Goal: Information Seeking & Learning: Learn about a topic

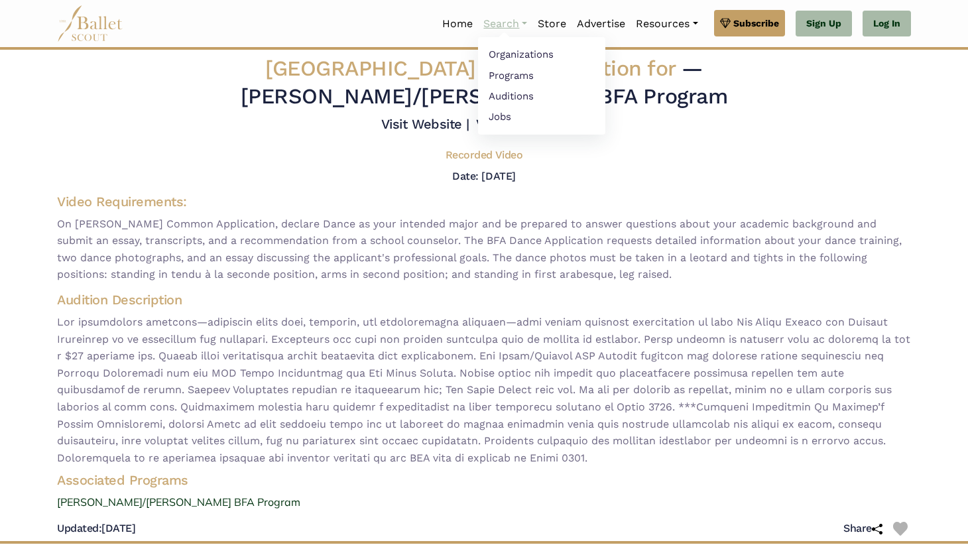
click at [518, 24] on link "Search" at bounding box center [505, 24] width 54 height 28
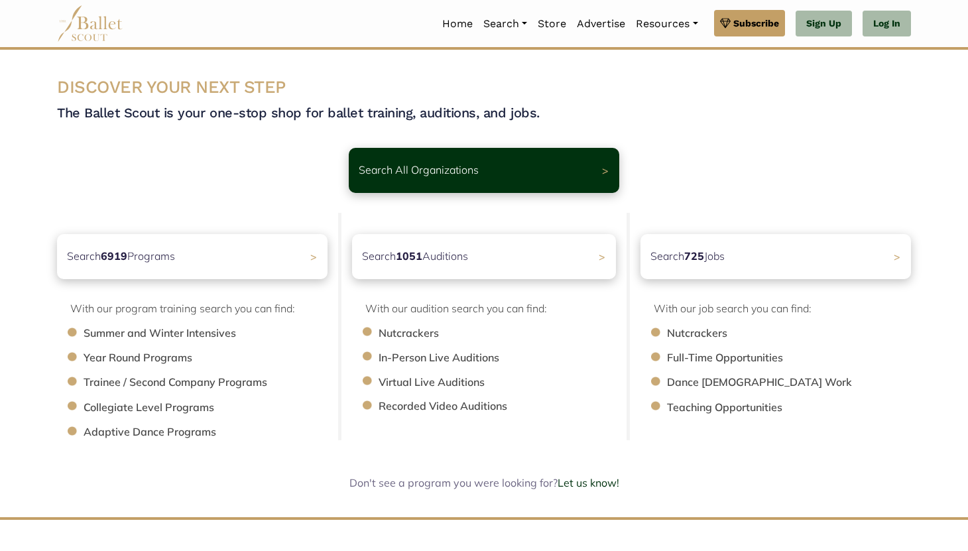
click at [179, 408] on li "Collegiate Level Programs" at bounding box center [212, 407] width 257 height 17
click at [239, 266] on div "Search 6919 Programs >" at bounding box center [192, 256] width 284 height 47
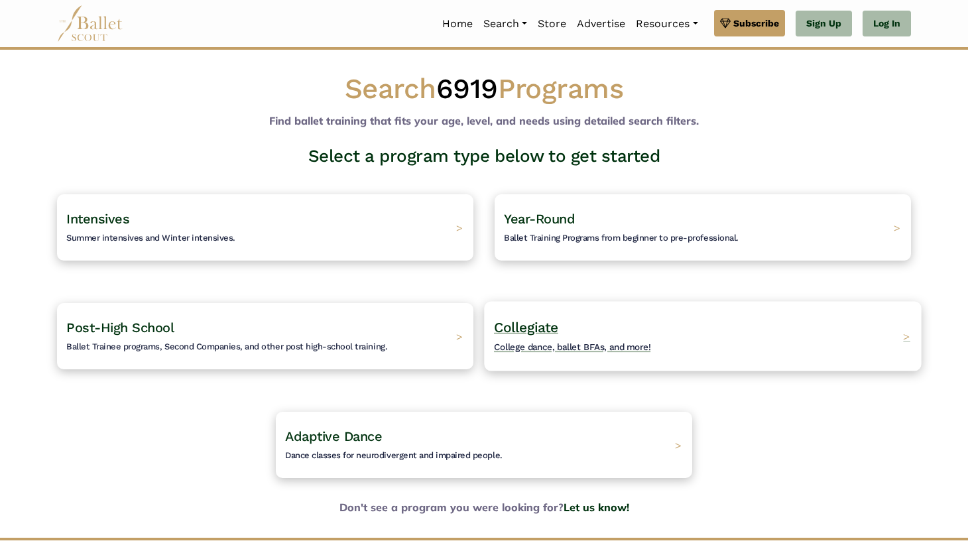
click at [839, 354] on div "Collegiate College dance, ballet BFAs, and more! >" at bounding box center [702, 336] width 437 height 70
click at [907, 335] on span ">" at bounding box center [906, 336] width 7 height 14
click at [521, 326] on span "Collegiate" at bounding box center [526, 327] width 64 height 17
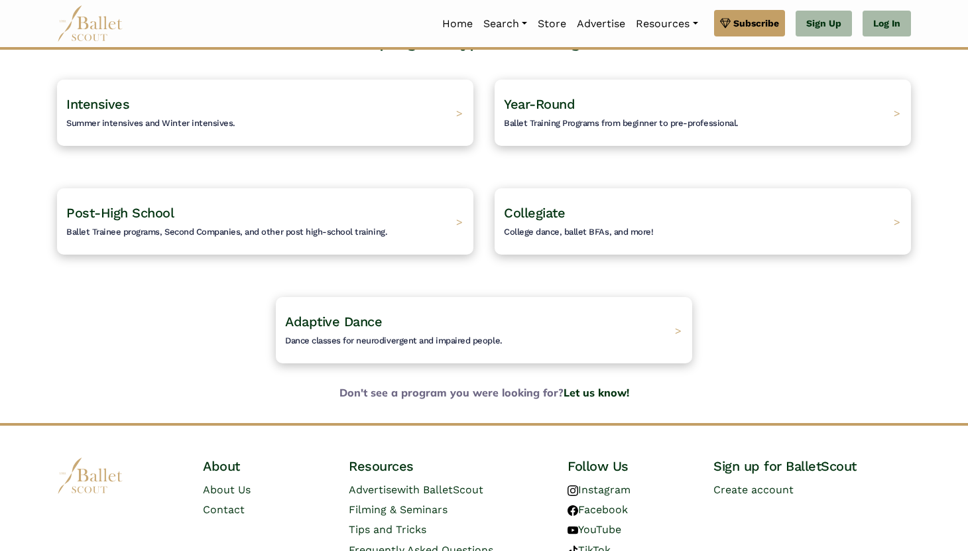
scroll to position [178, 0]
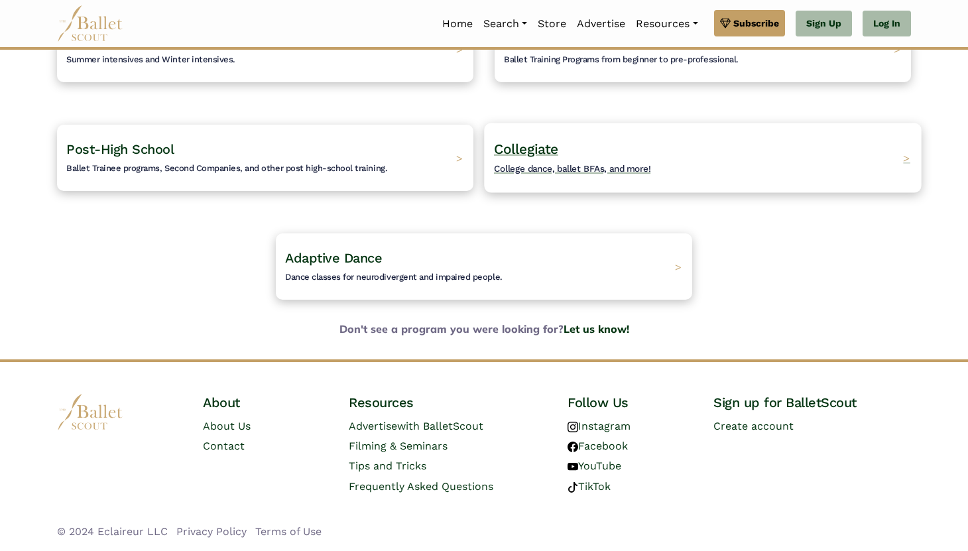
click at [541, 164] on span "College dance, ballet BFAs, and more!" at bounding box center [572, 168] width 157 height 11
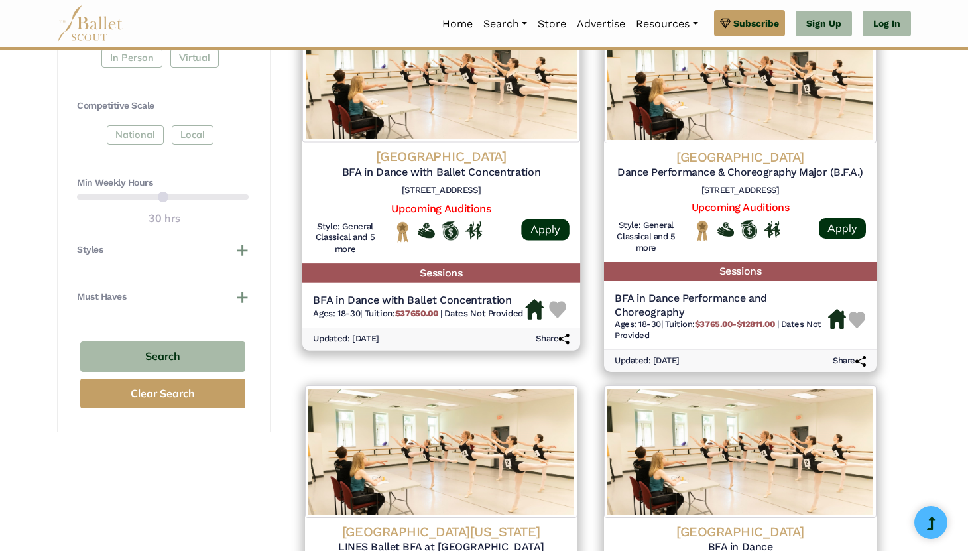
scroll to position [611, 0]
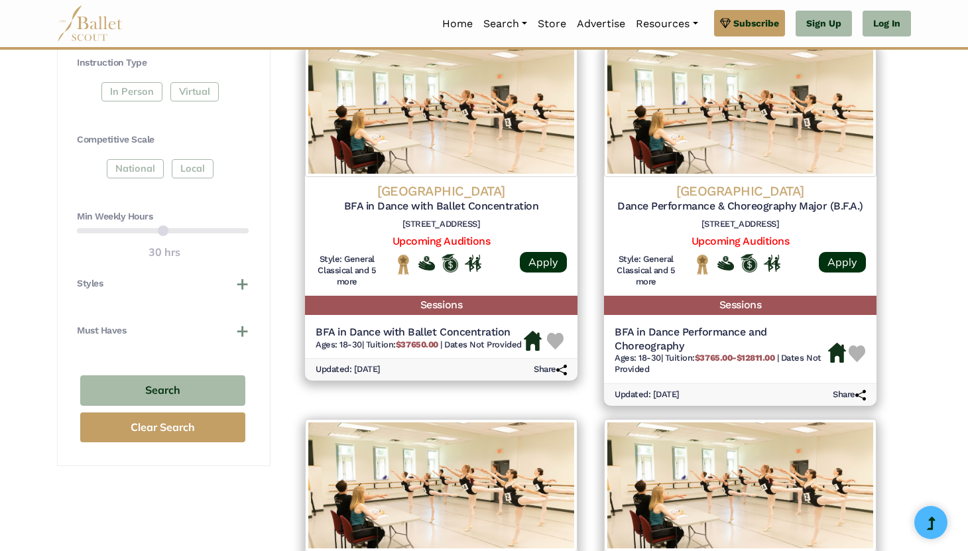
click at [128, 166] on div "National Local" at bounding box center [163, 171] width 172 height 24
click at [154, 174] on div "National Local" at bounding box center [163, 171] width 172 height 24
click at [150, 172] on div "National Local" at bounding box center [163, 171] width 172 height 24
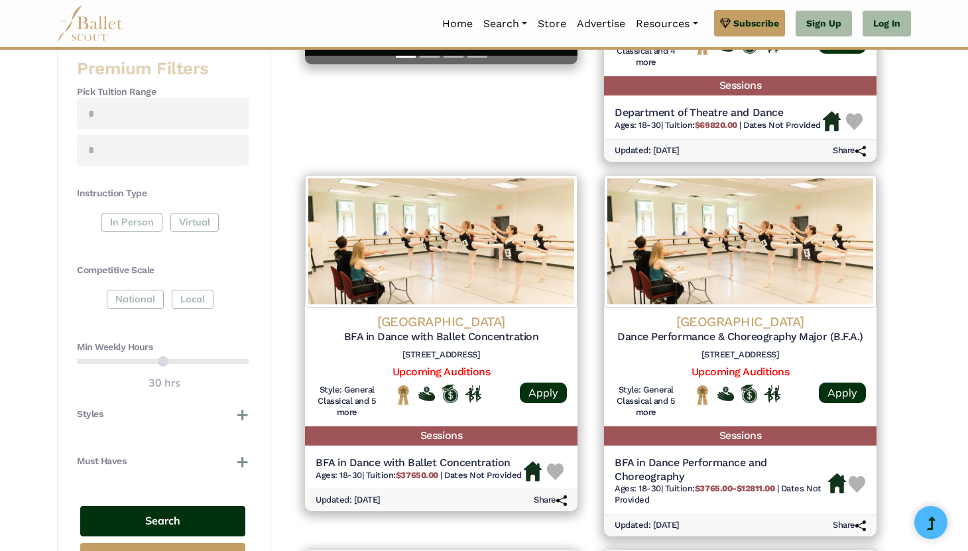
scroll to position [422, 0]
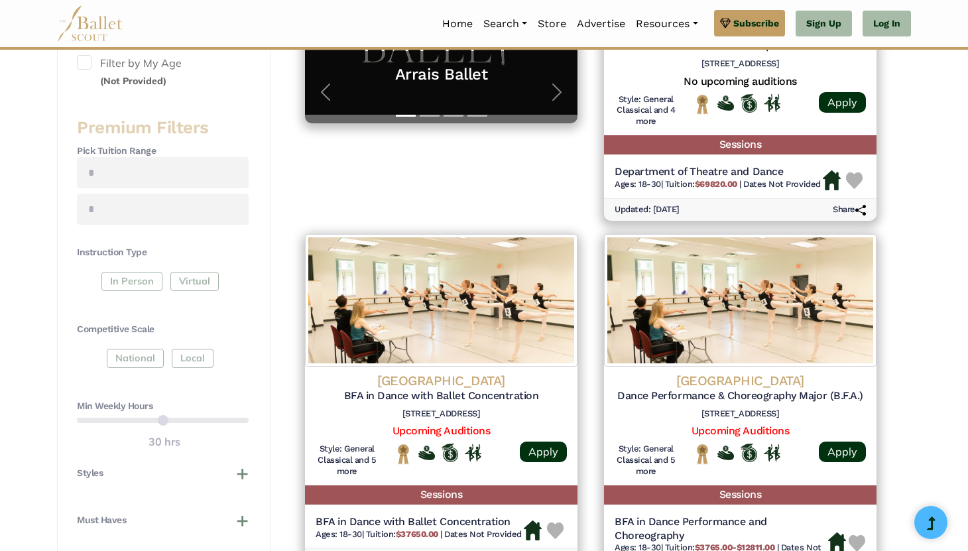
click at [137, 357] on div "National Local" at bounding box center [163, 361] width 172 height 24
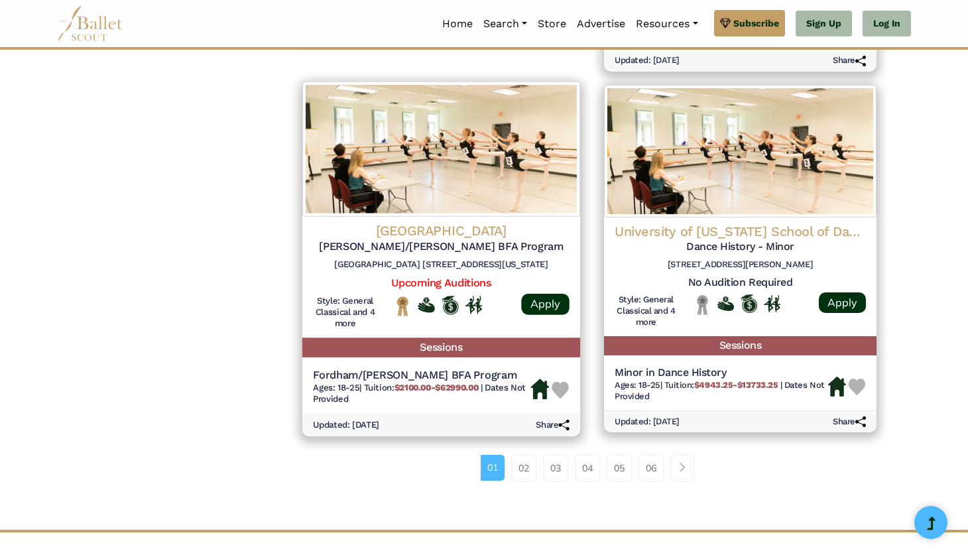
scroll to position [1682, 0]
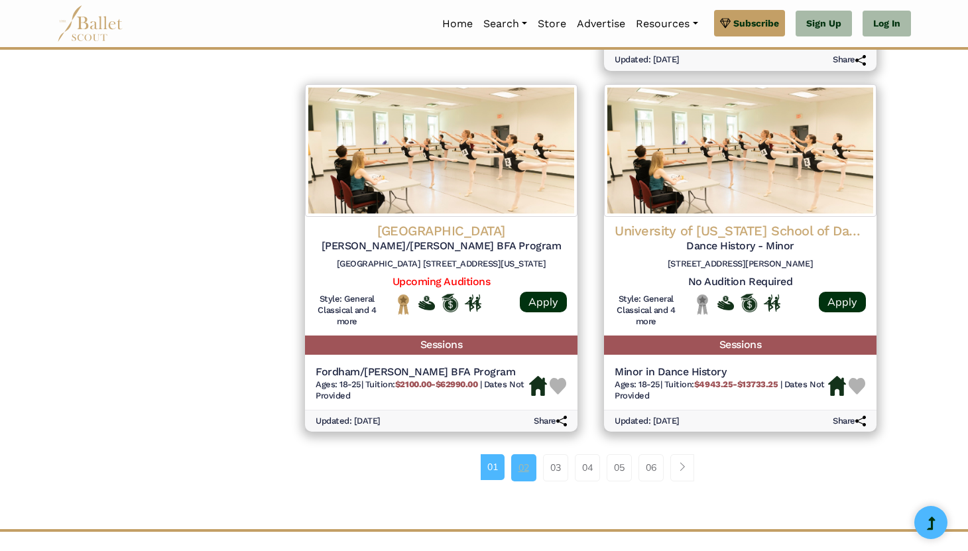
click at [526, 472] on link "02" at bounding box center [523, 467] width 25 height 27
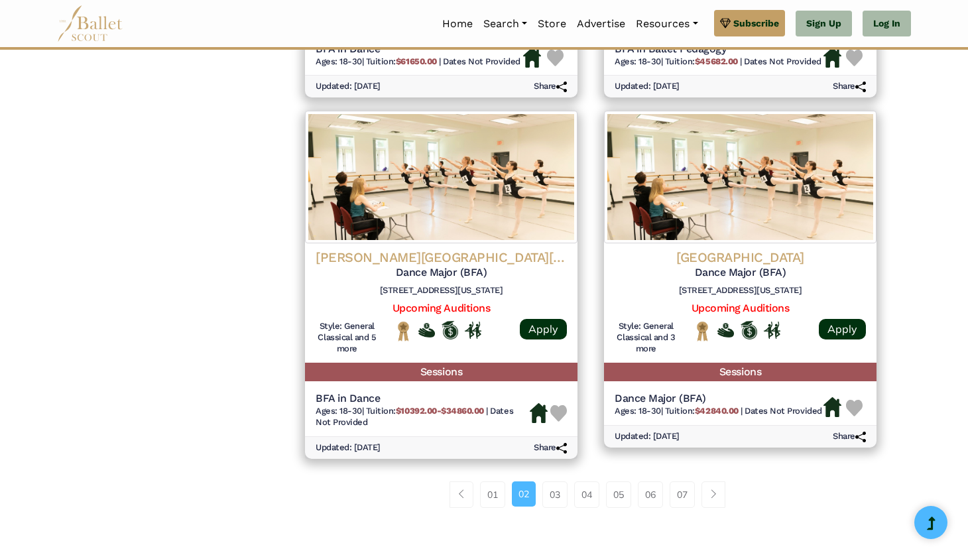
scroll to position [1617, 0]
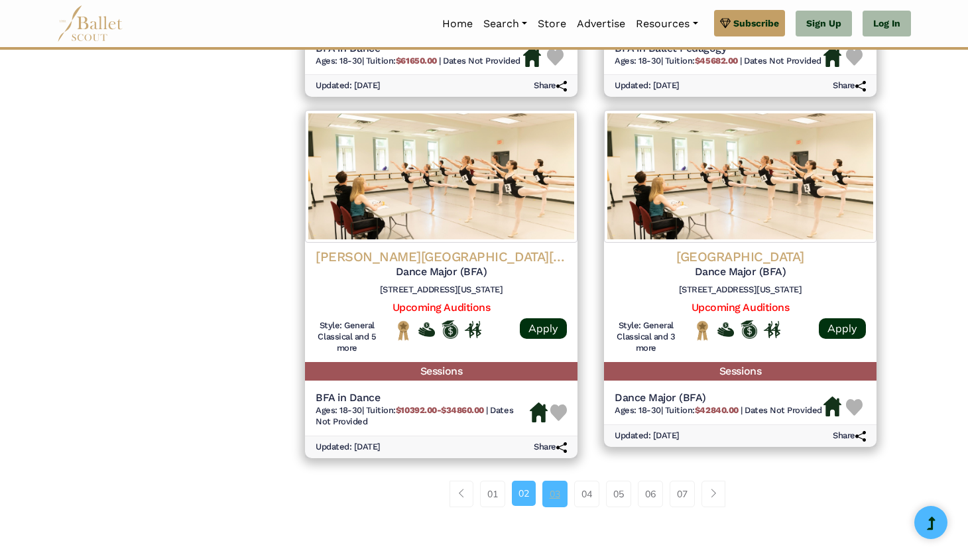
click at [557, 492] on link "03" at bounding box center [554, 494] width 25 height 27
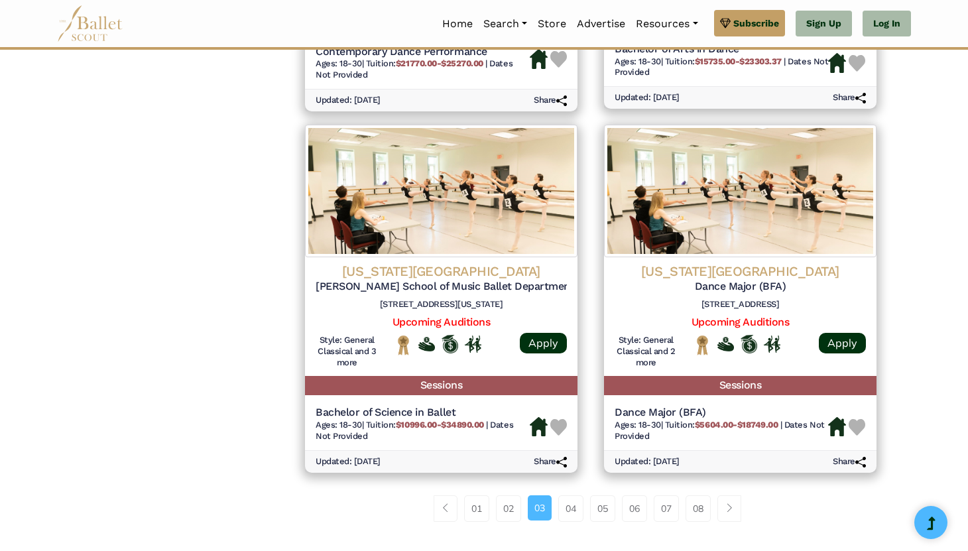
scroll to position [1625, 0]
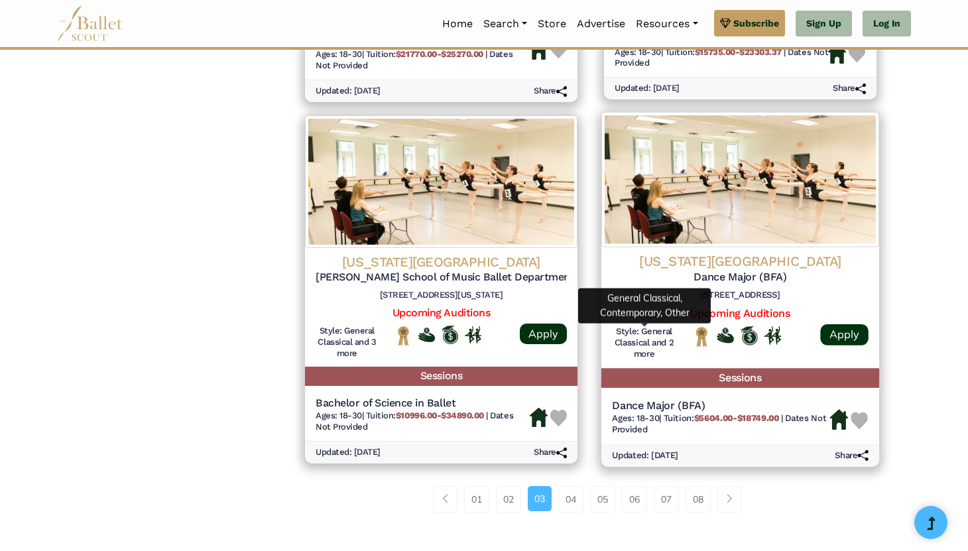
click at [655, 329] on h6 "Style: General Classical and 2 more" at bounding box center [644, 343] width 64 height 34
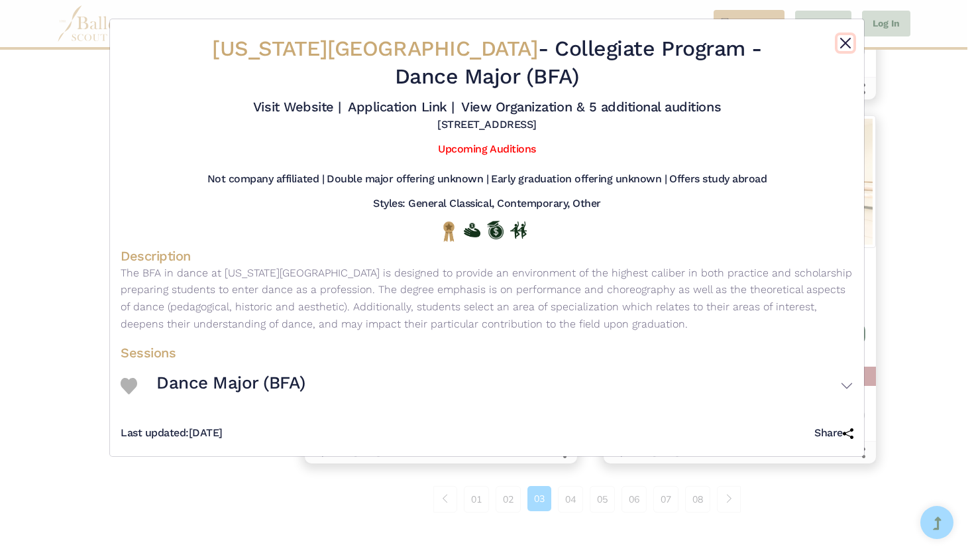
click at [841, 43] on button "Close" at bounding box center [846, 43] width 16 height 16
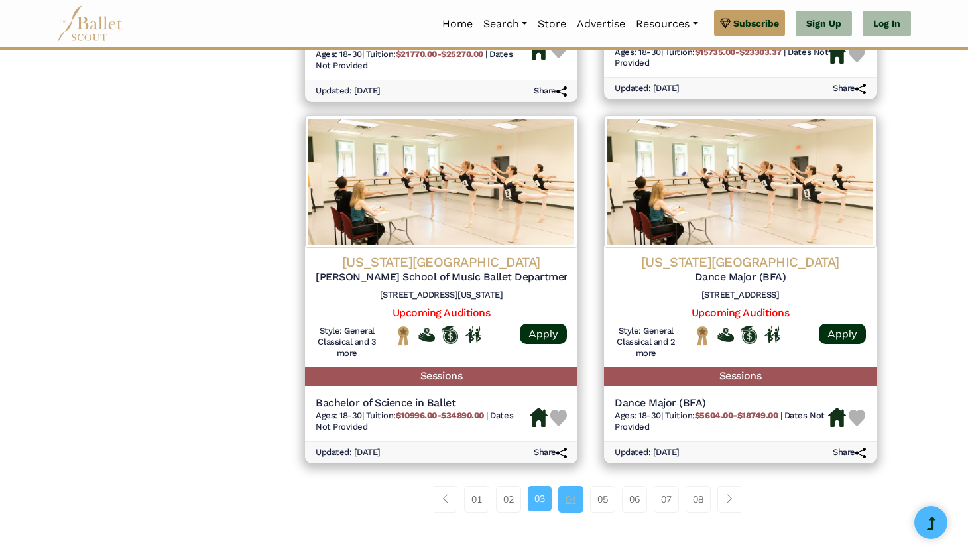
click at [576, 489] on link "04" at bounding box center [570, 499] width 25 height 27
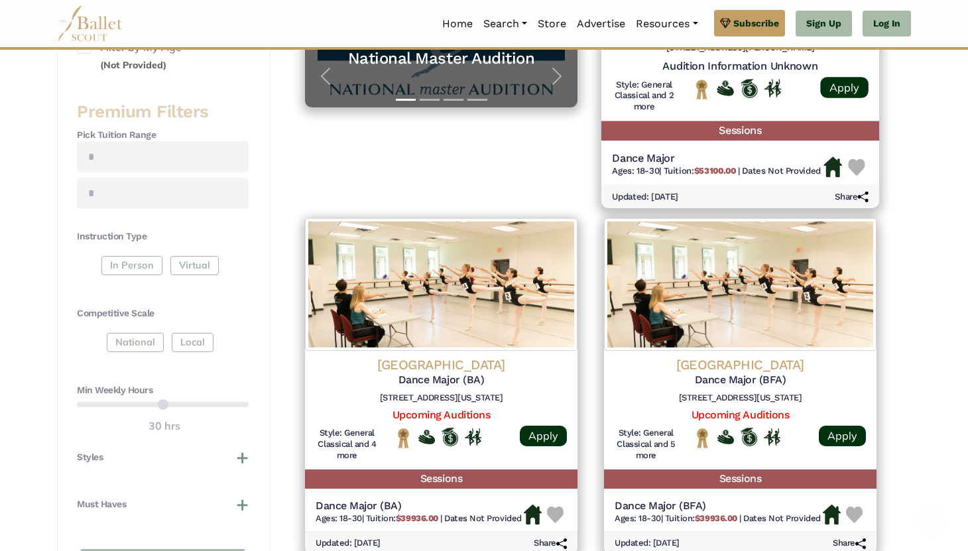
scroll to position [511, 0]
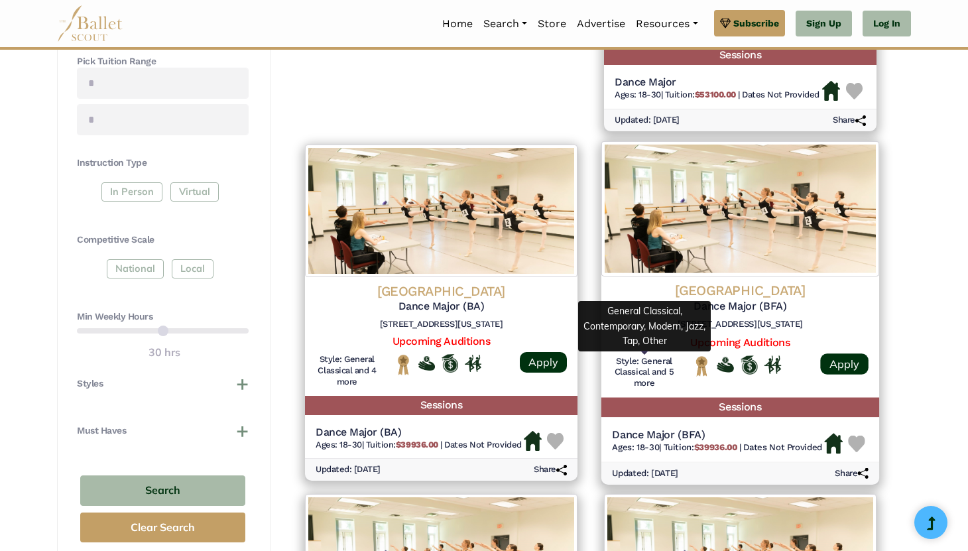
click at [621, 366] on h6 "Style: General Classical and 5 more" at bounding box center [644, 372] width 64 height 34
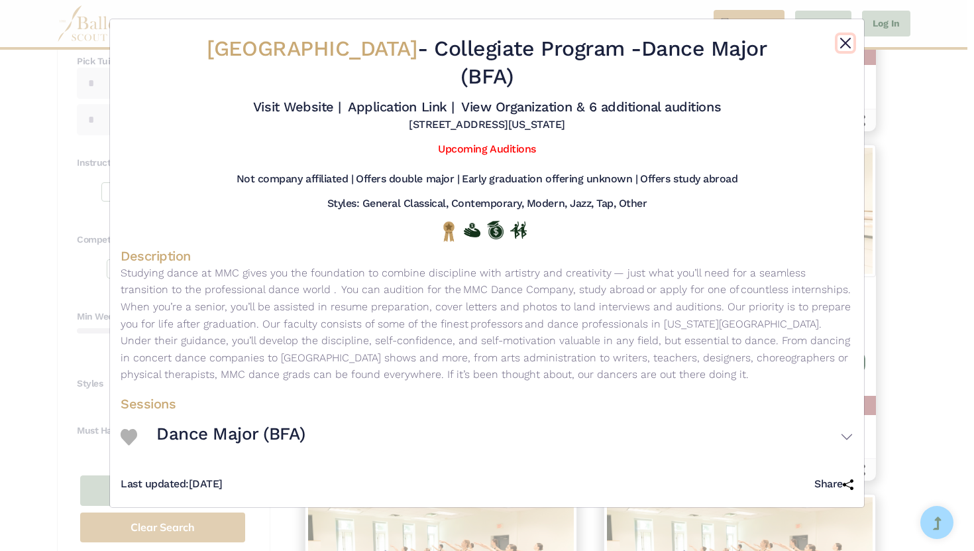
click at [844, 38] on button "Close" at bounding box center [846, 43] width 16 height 16
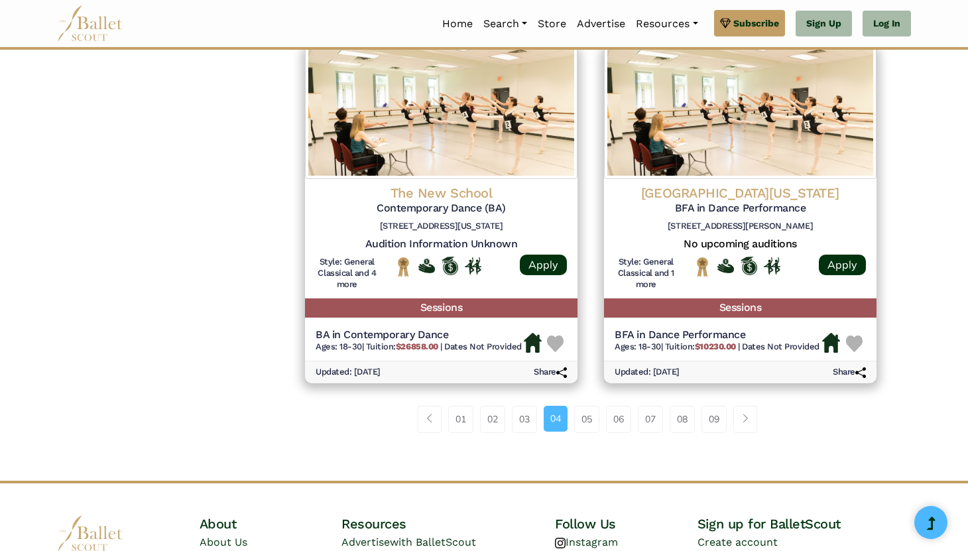
scroll to position [1676, 0]
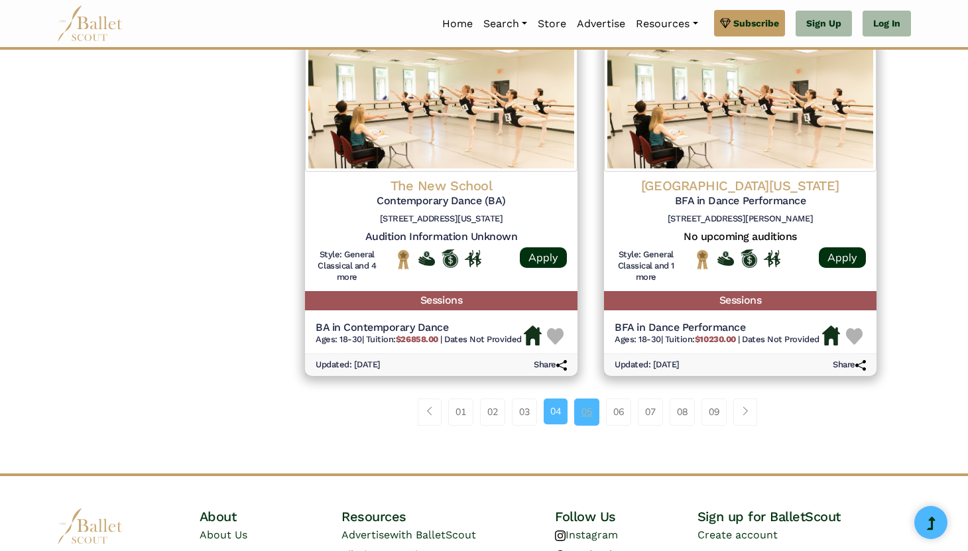
click at [595, 409] on link "05" at bounding box center [586, 411] width 25 height 27
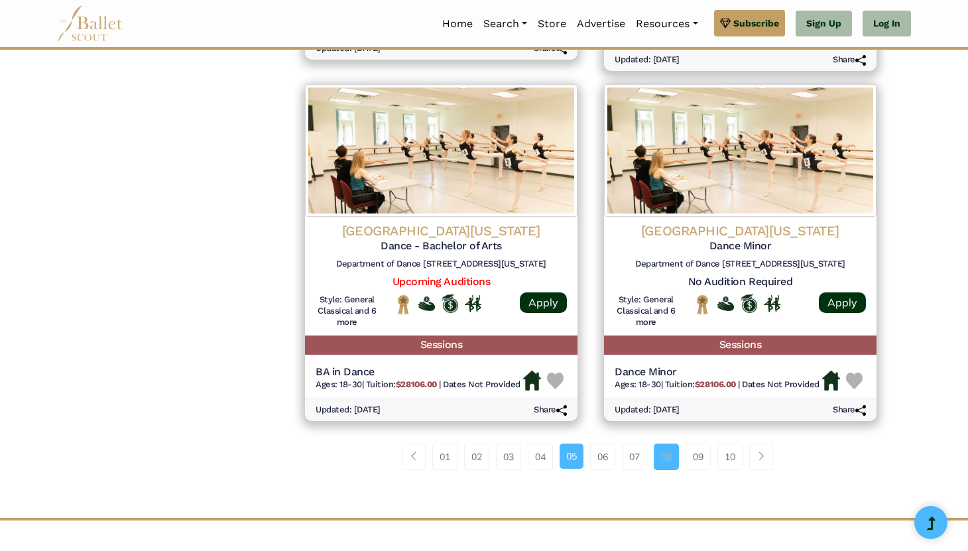
scroll to position [1667, 0]
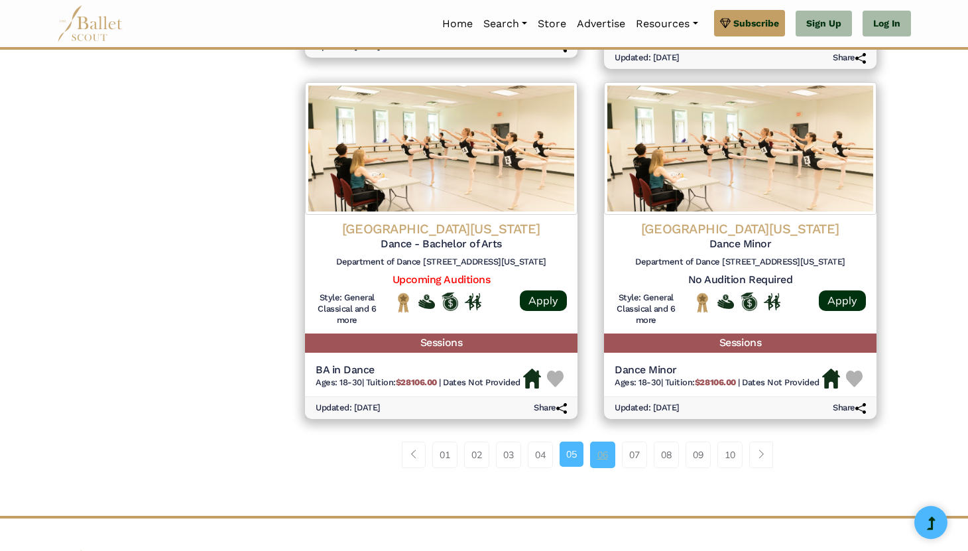
click at [603, 452] on link "06" at bounding box center [602, 454] width 25 height 27
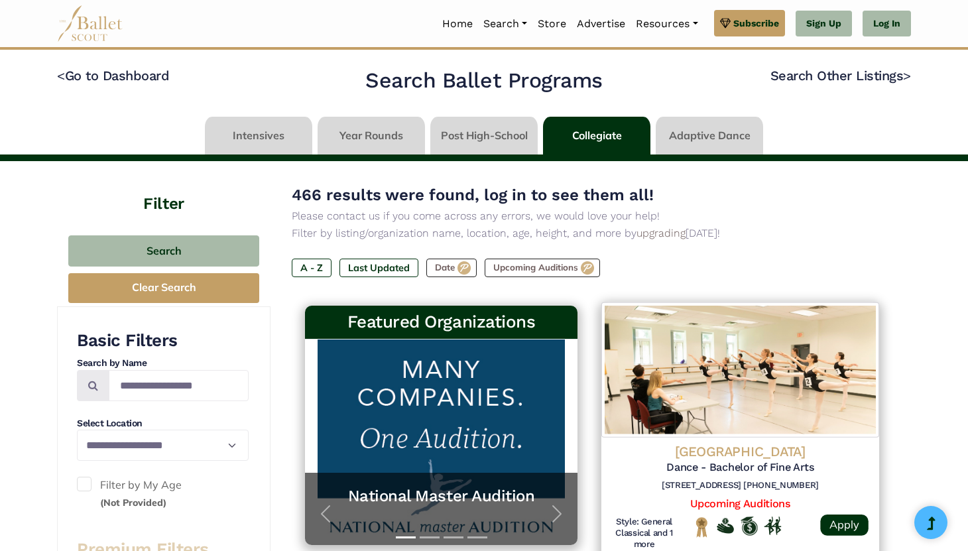
click at [595, 450] on div "University of Houston Dance - Bachelor of Fine Arts 3700 Cullen Blvd, Room 133 …" at bounding box center [739, 480] width 305 height 368
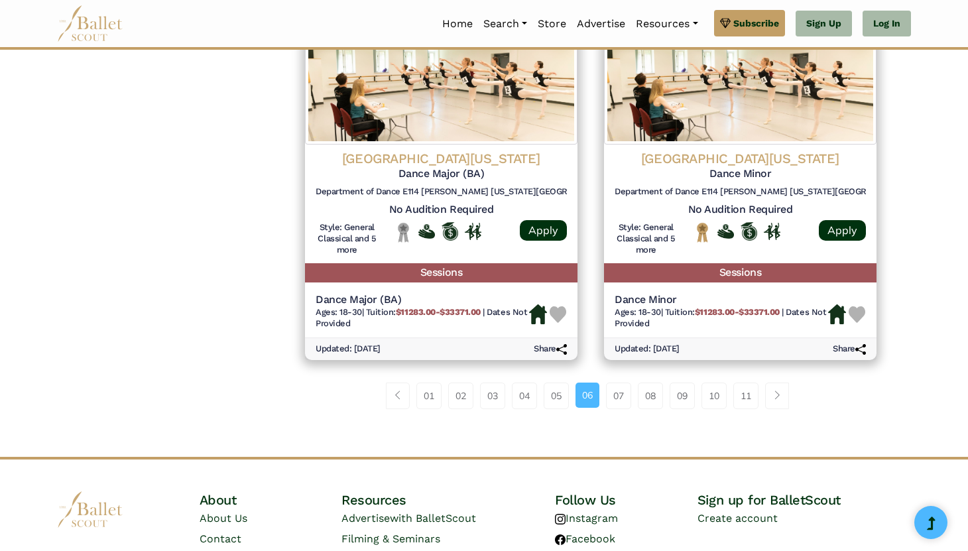
scroll to position [1741, 0]
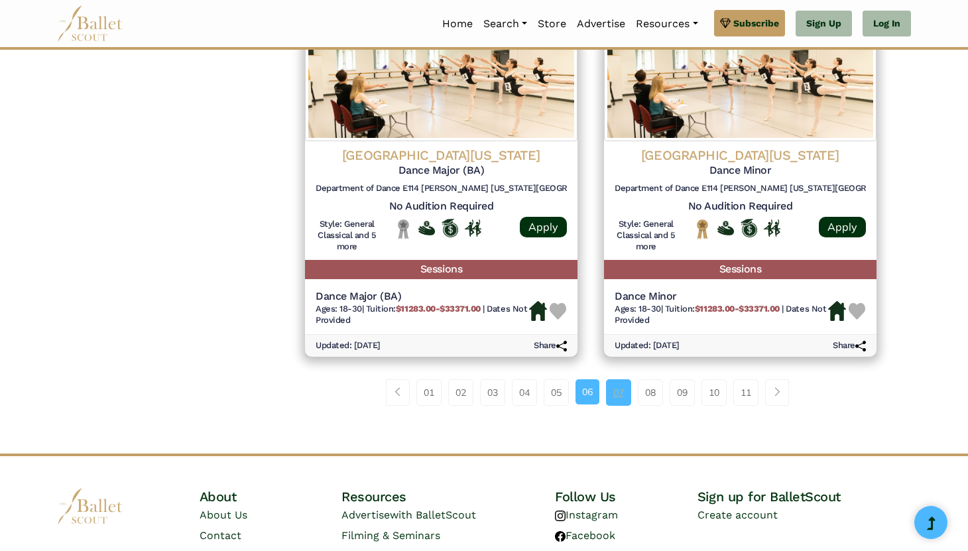
click at [624, 396] on link "07" at bounding box center [618, 392] width 25 height 27
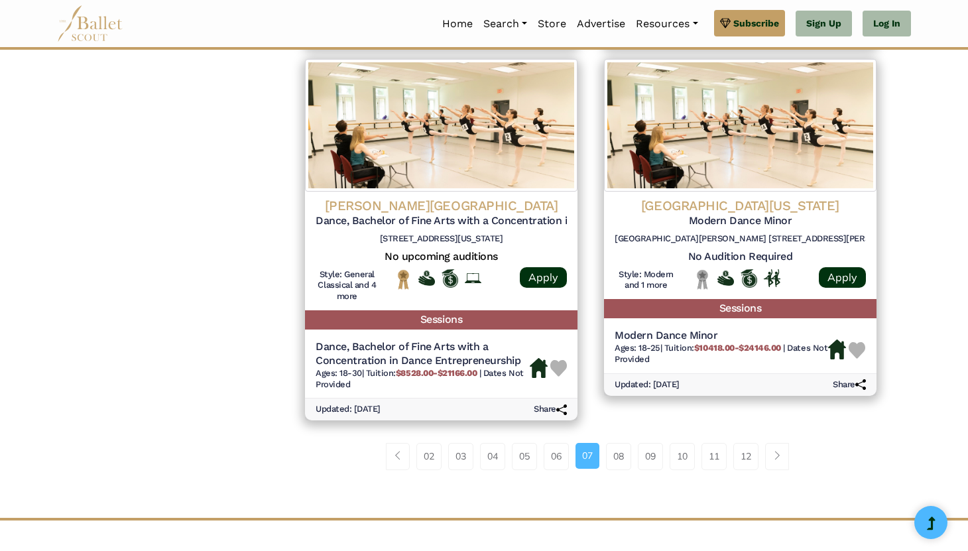
scroll to position [1694, 0]
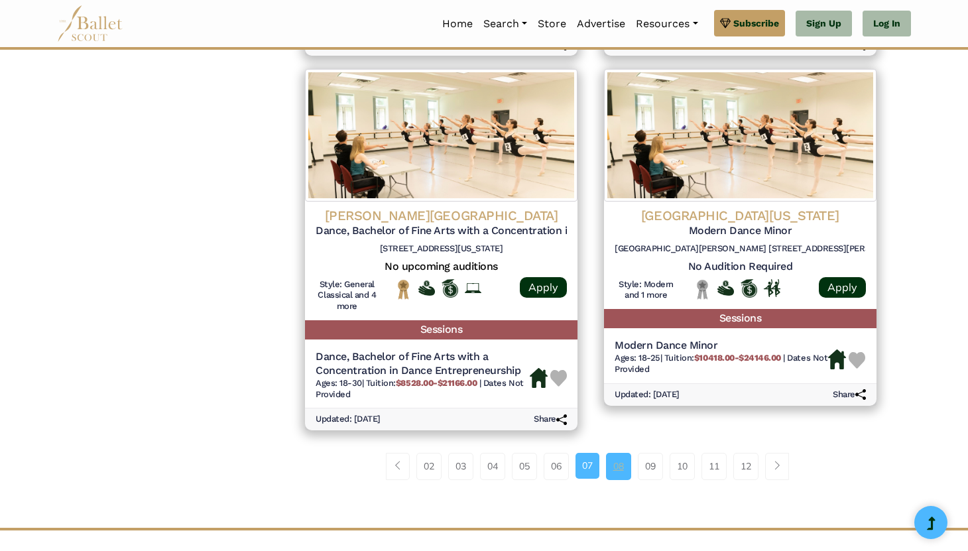
click at [616, 466] on link "08" at bounding box center [618, 466] width 25 height 27
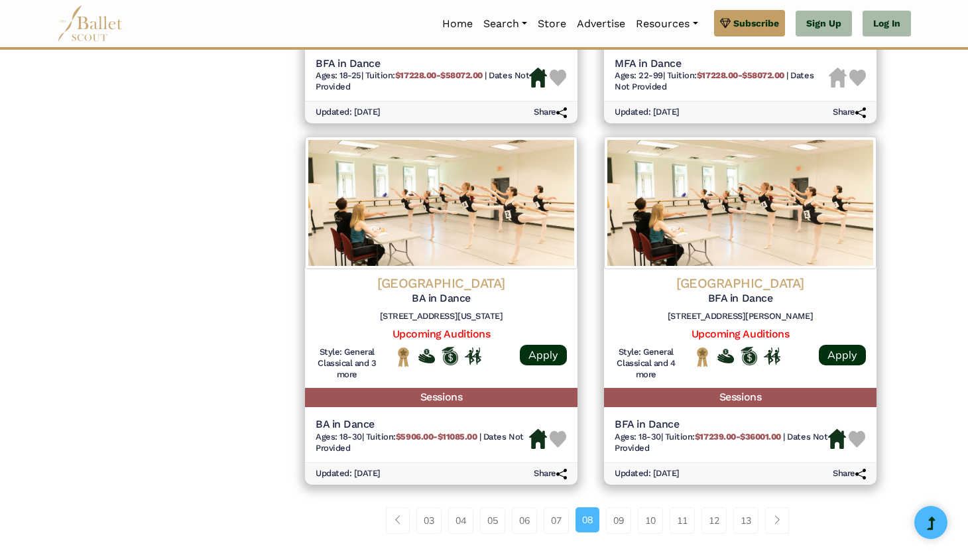
scroll to position [1621, 0]
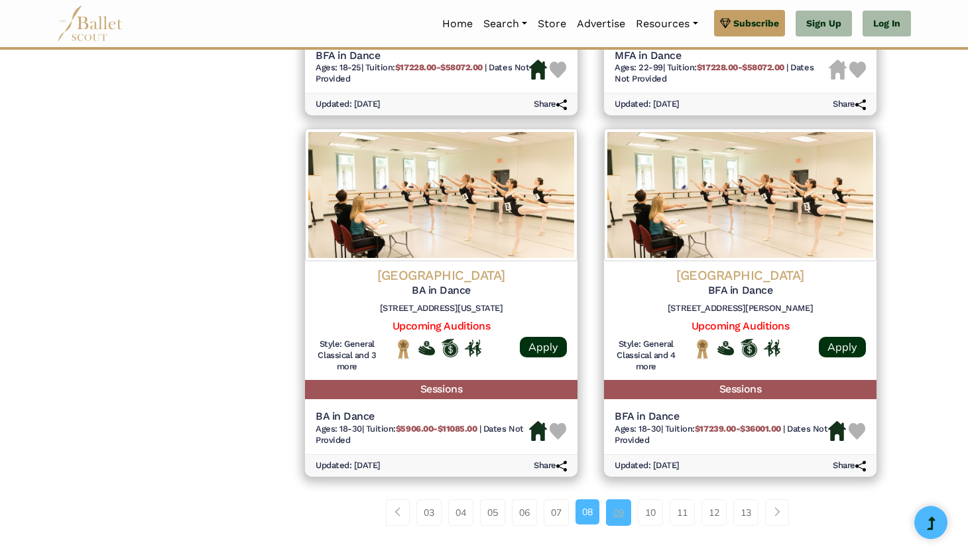
click at [623, 510] on link "09" at bounding box center [618, 512] width 25 height 27
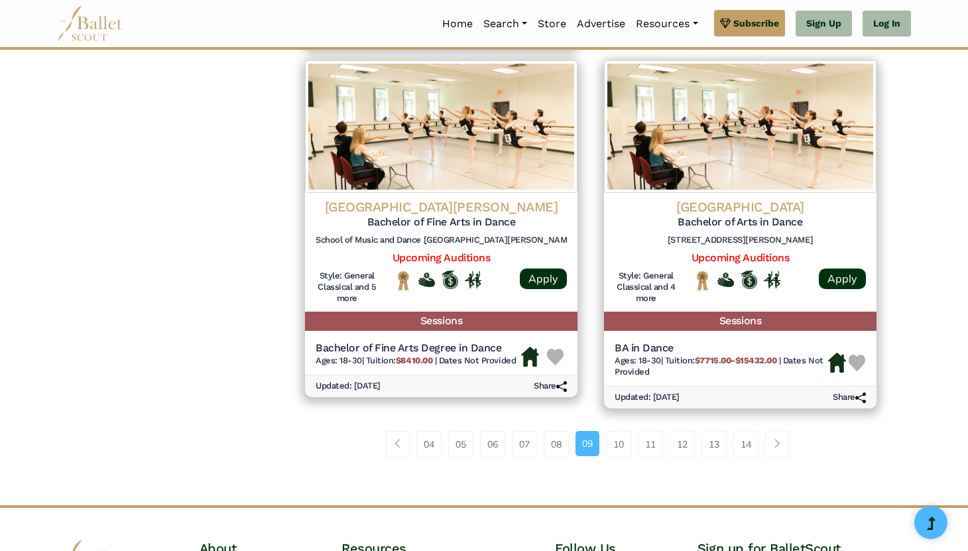
scroll to position [1690, 0]
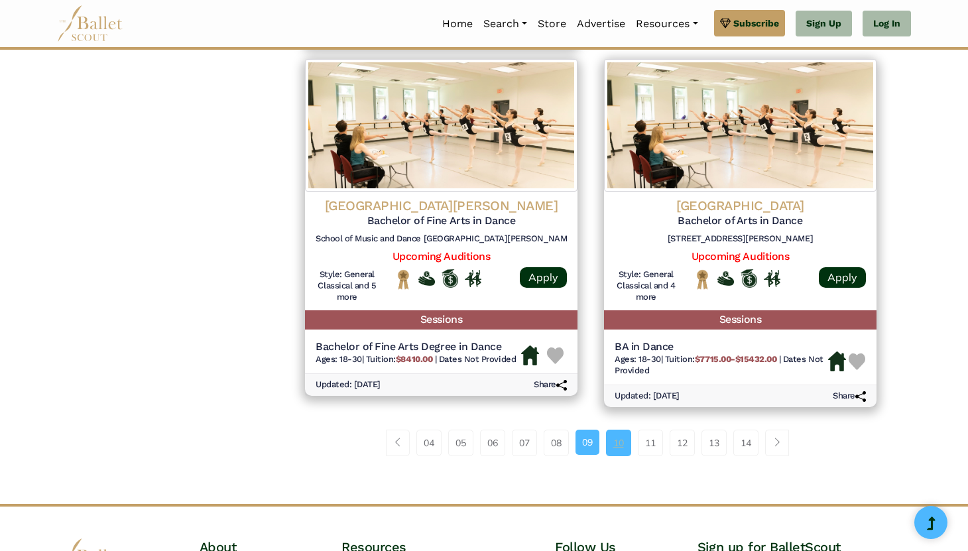
click at [622, 444] on link "10" at bounding box center [618, 443] width 25 height 27
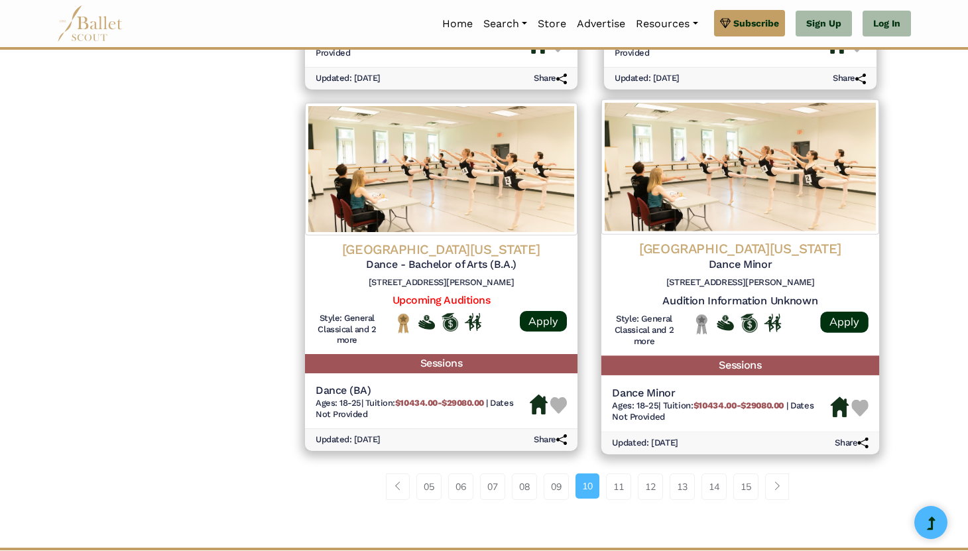
scroll to position [1653, 0]
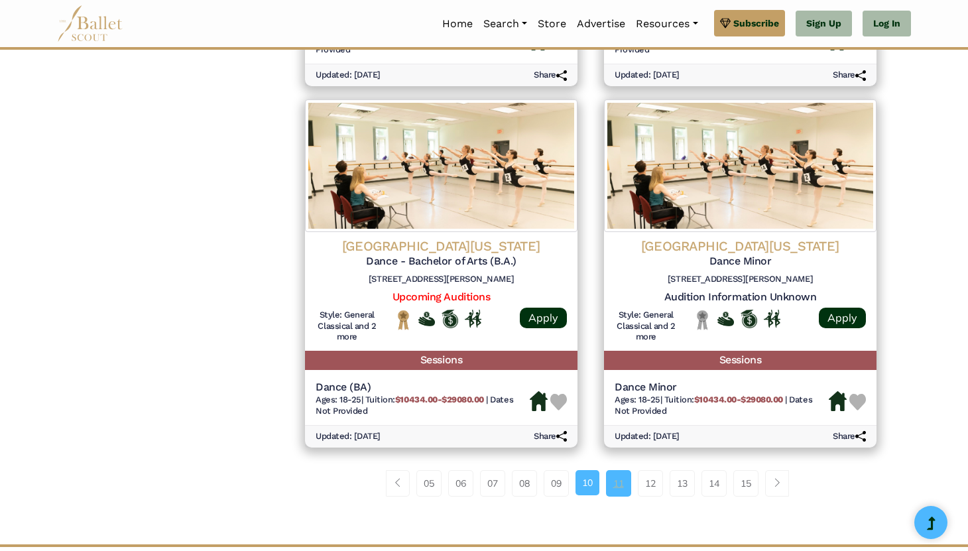
click at [627, 484] on link "11" at bounding box center [618, 483] width 25 height 27
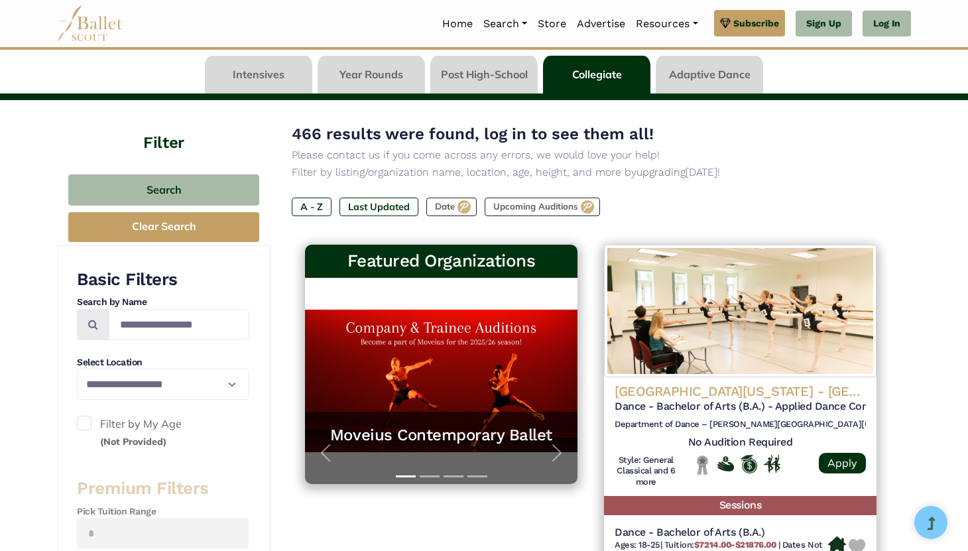
scroll to position [172, 0]
